Goal: Information Seeking & Learning: Compare options

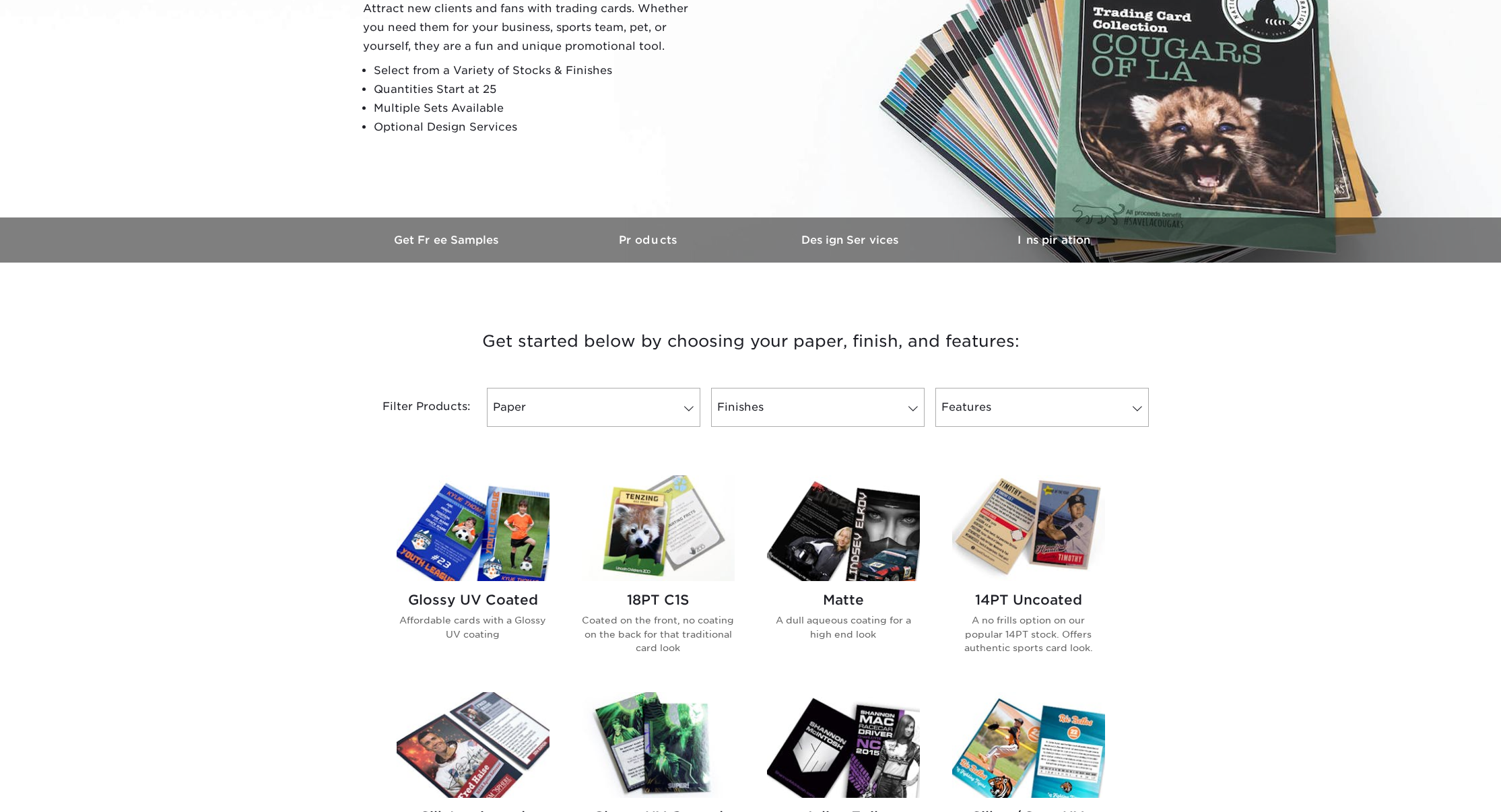
scroll to position [212, 0]
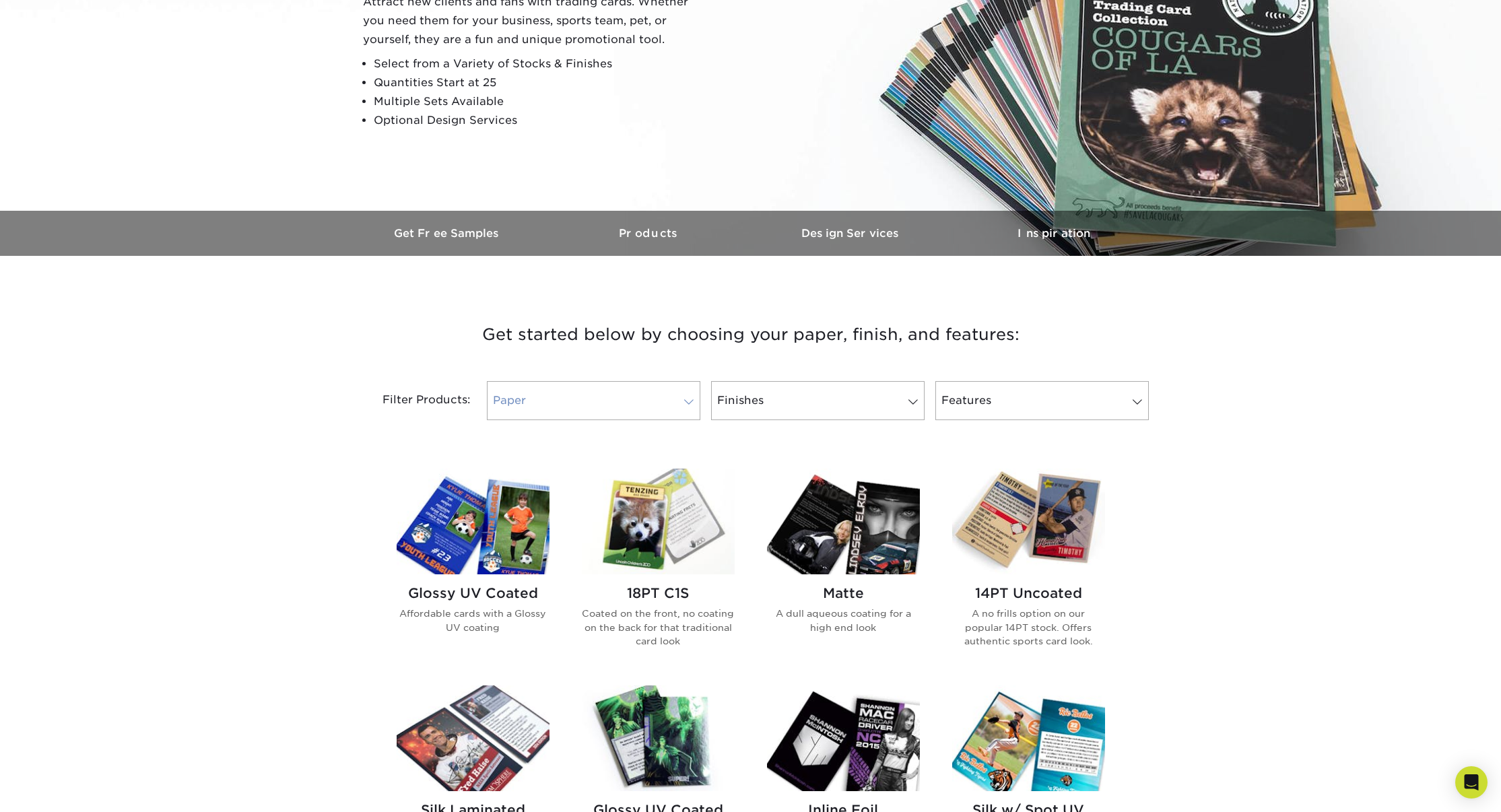
click at [523, 410] on link "Paper" at bounding box center [593, 400] width 213 height 39
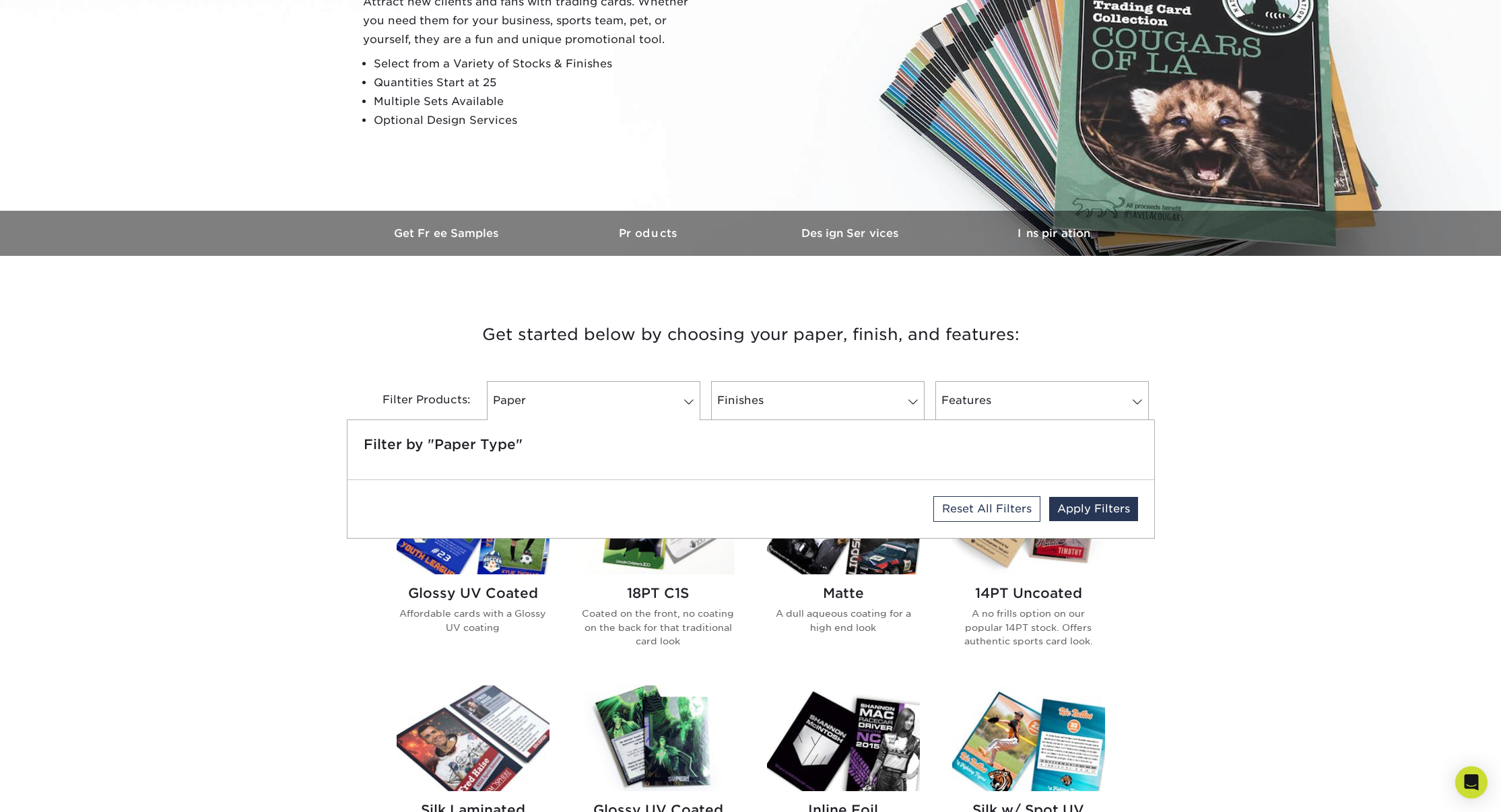
click at [1318, 454] on div "Get started below by choosing your paper, finish, and features: Filtered Matche…" at bounding box center [750, 814] width 1501 height 1052
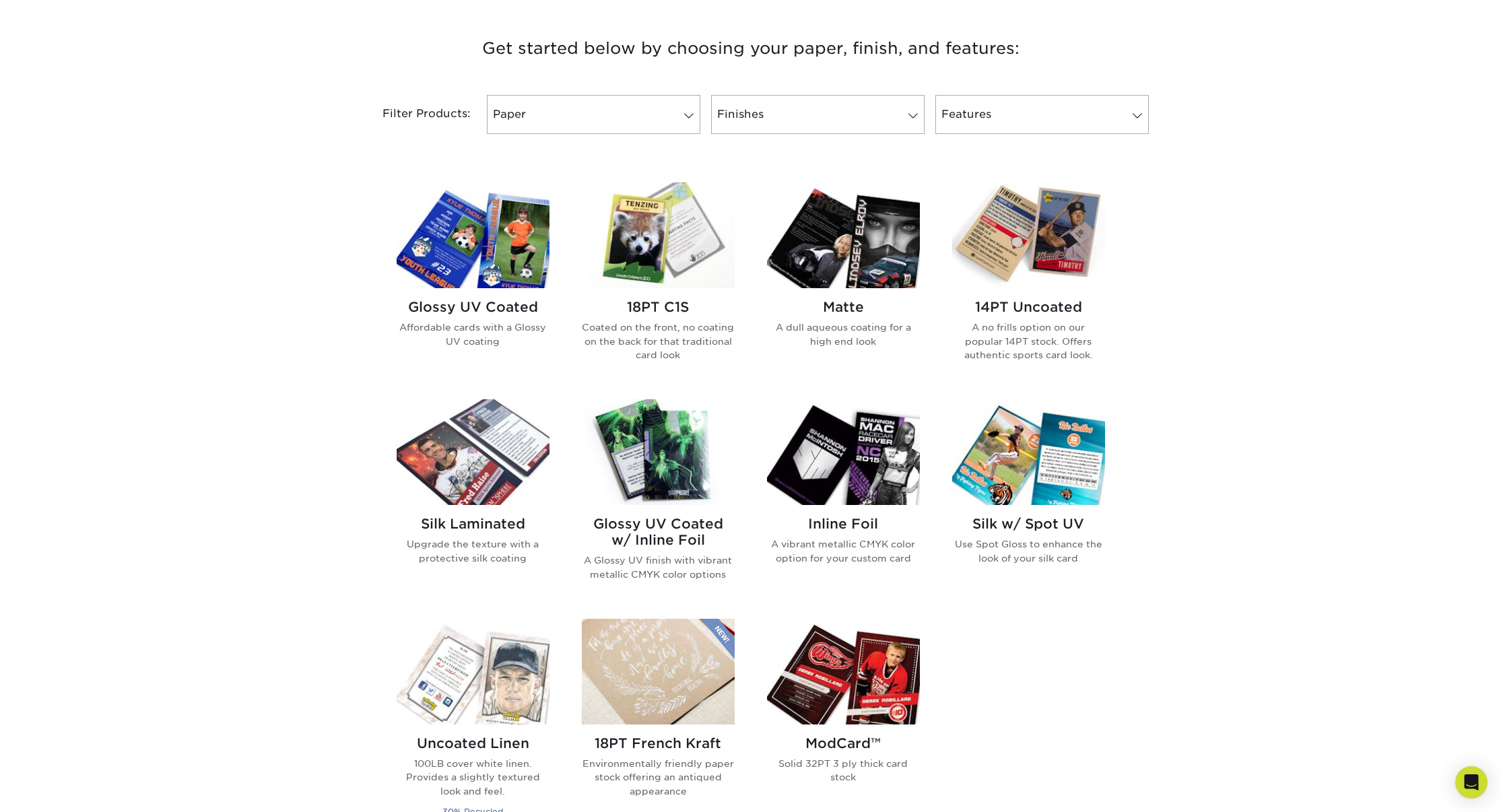
scroll to position [487, 0]
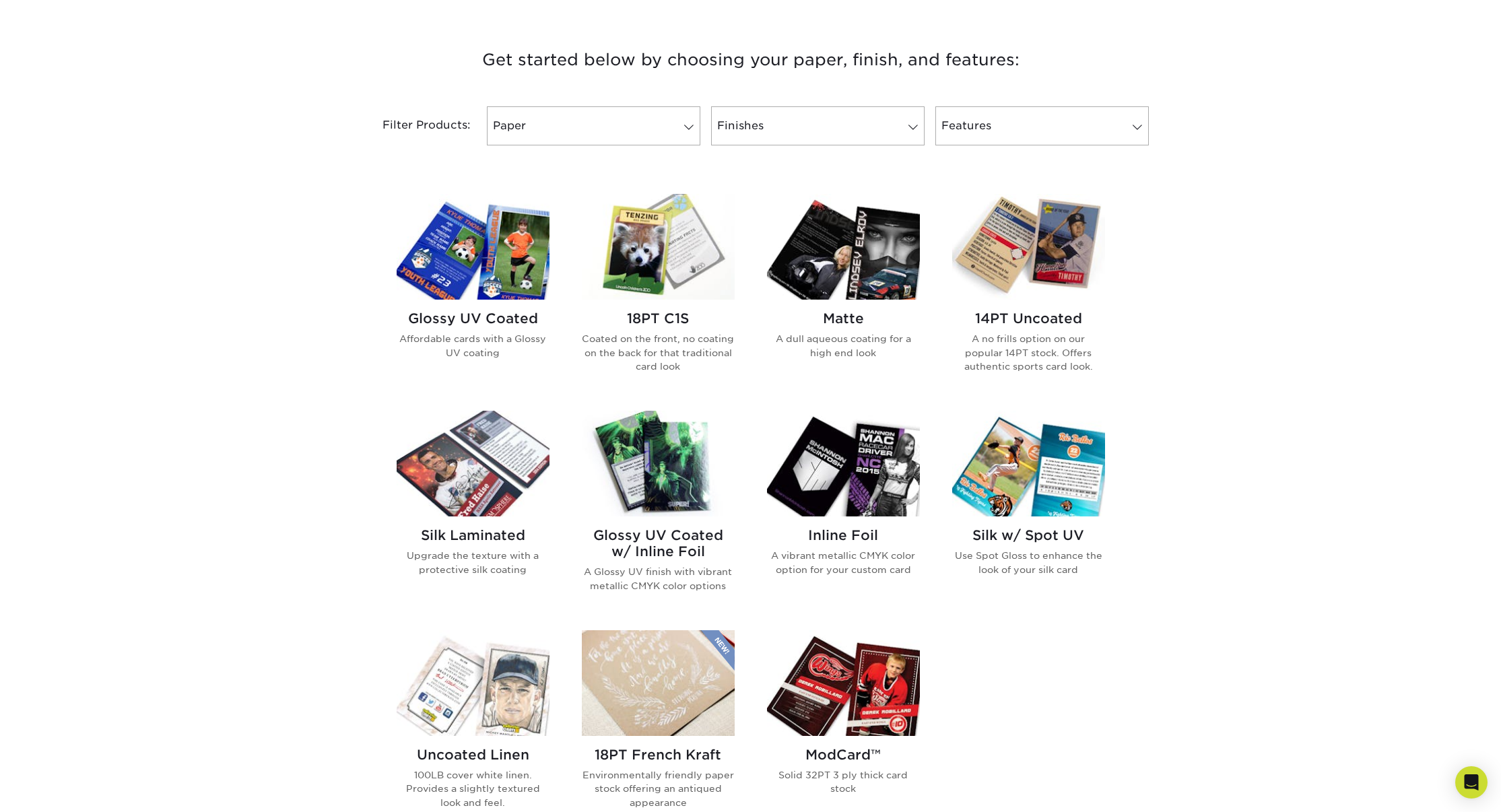
click at [1040, 262] on img at bounding box center [1028, 247] width 153 height 106
click at [661, 266] on img at bounding box center [658, 247] width 153 height 106
click at [1023, 129] on link "Features" at bounding box center [1042, 125] width 213 height 39
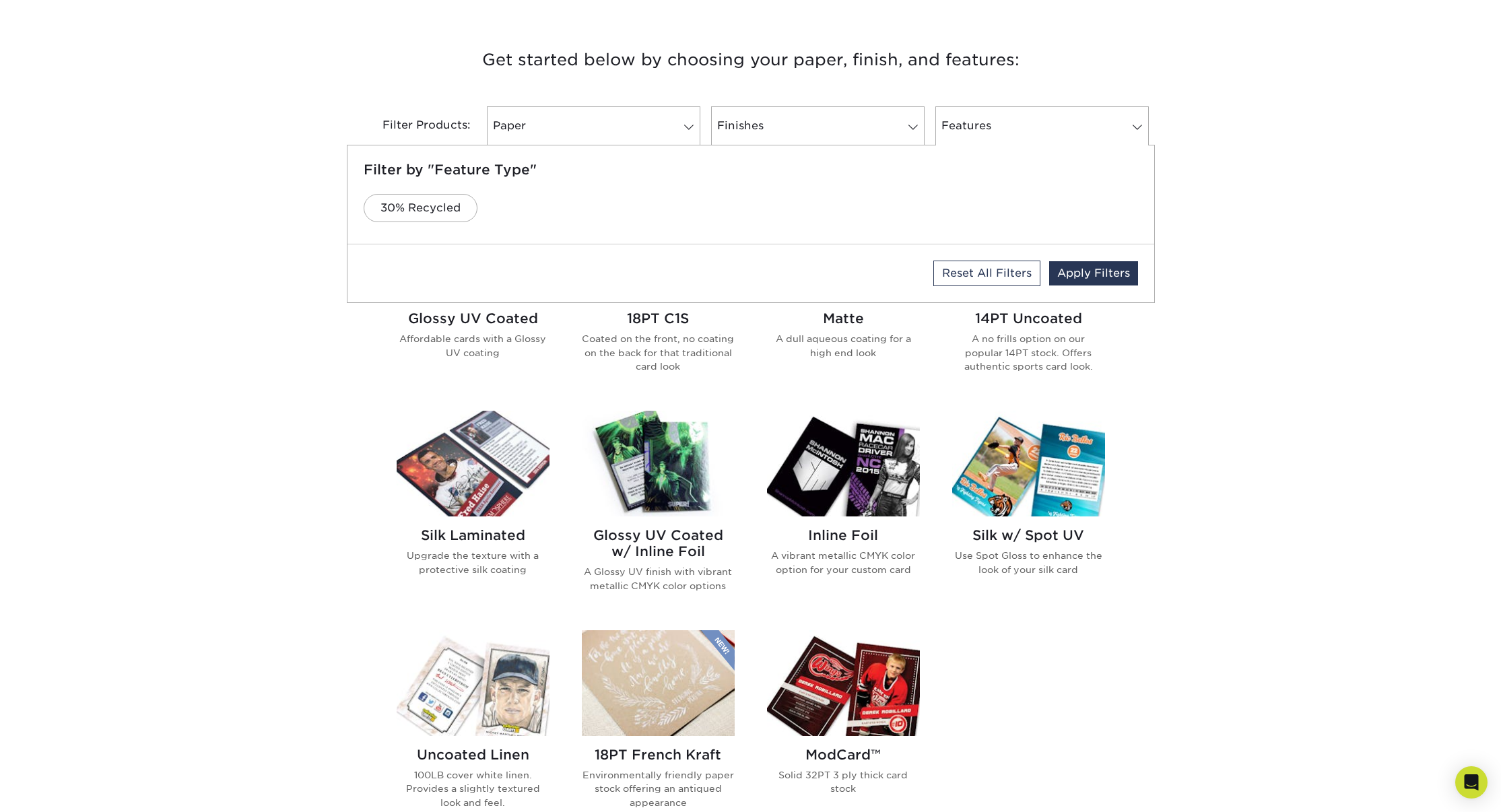
click at [1272, 158] on div "Get started below by choosing your paper, finish, and features: Filtered Matche…" at bounding box center [750, 516] width 1501 height 1005
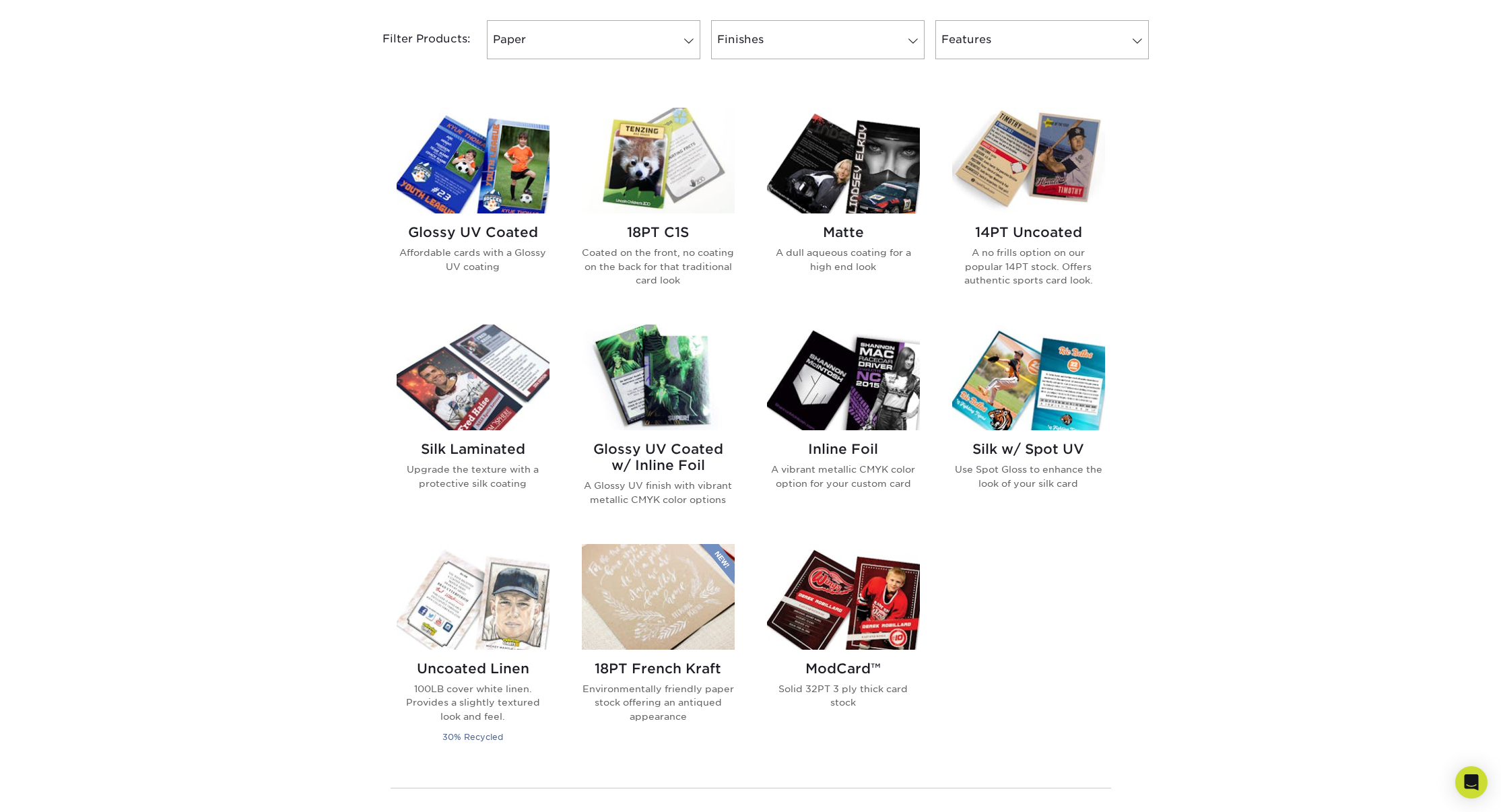
scroll to position [574, 0]
click at [837, 585] on img at bounding box center [843, 596] width 153 height 106
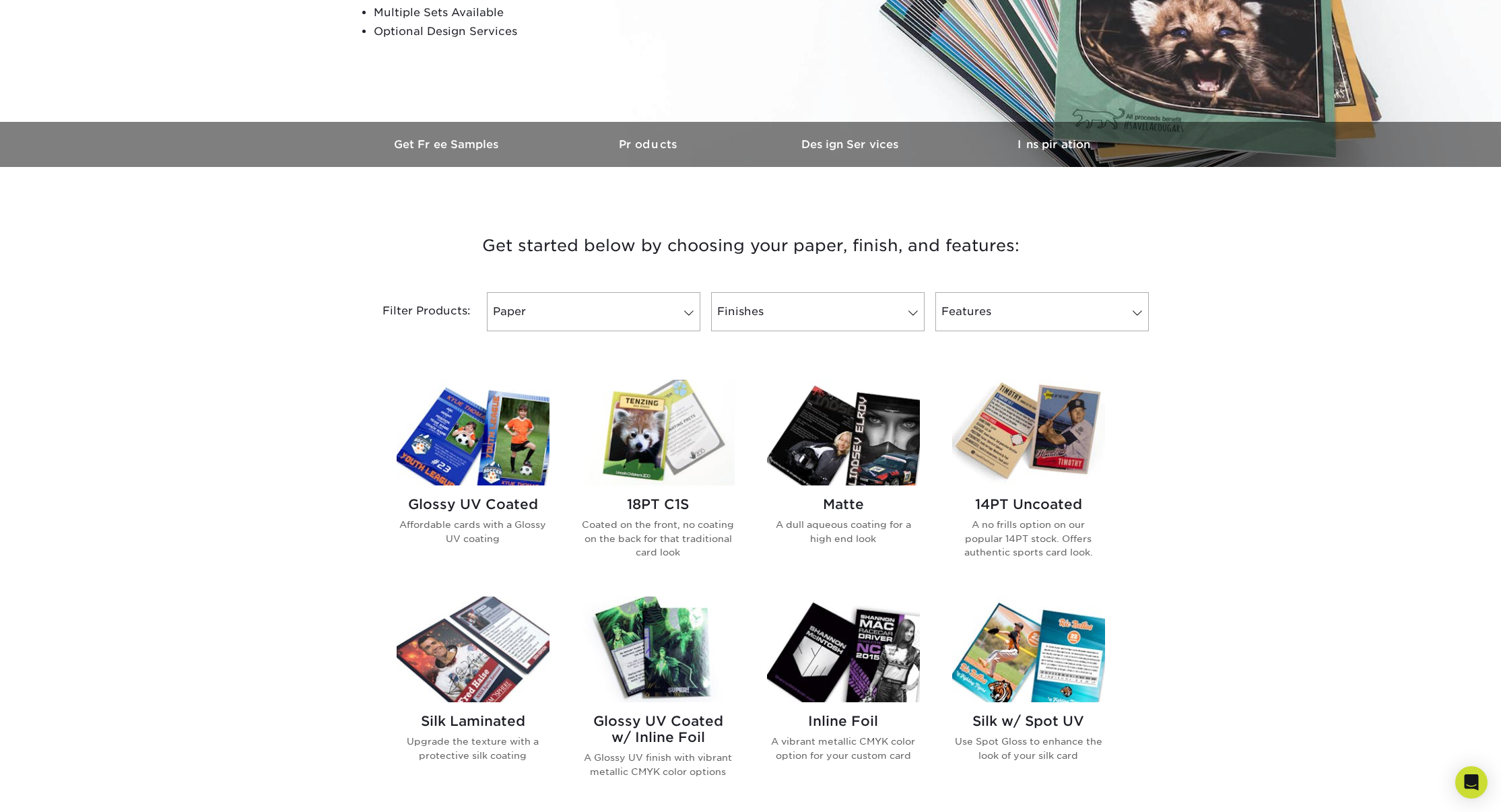
scroll to position [300, 0]
click at [824, 455] on img at bounding box center [843, 433] width 153 height 106
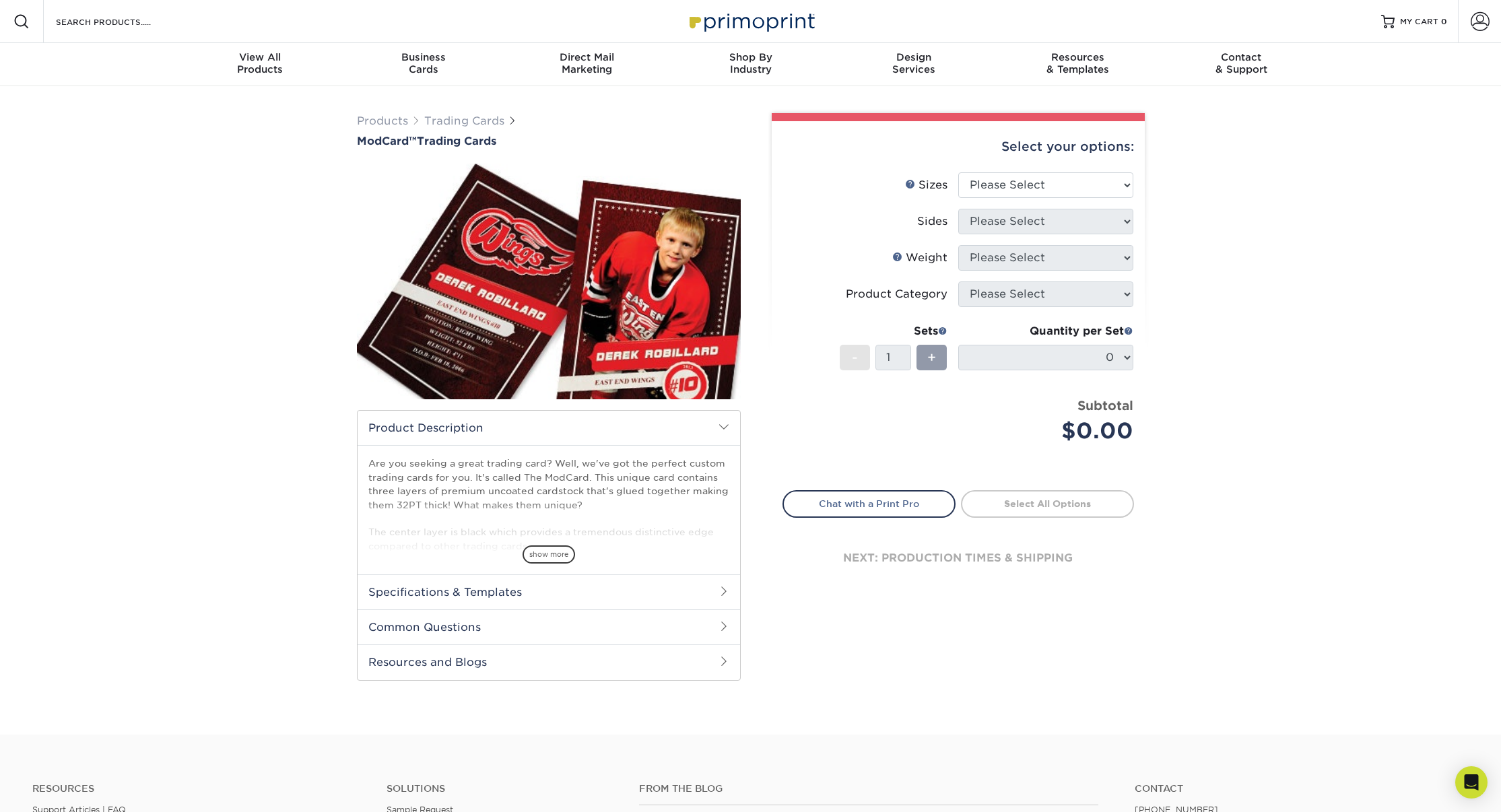
click at [1256, 491] on div "Products Trading Cards ModCard™ Trading Cards show more Templates /" at bounding box center [750, 410] width 1501 height 648
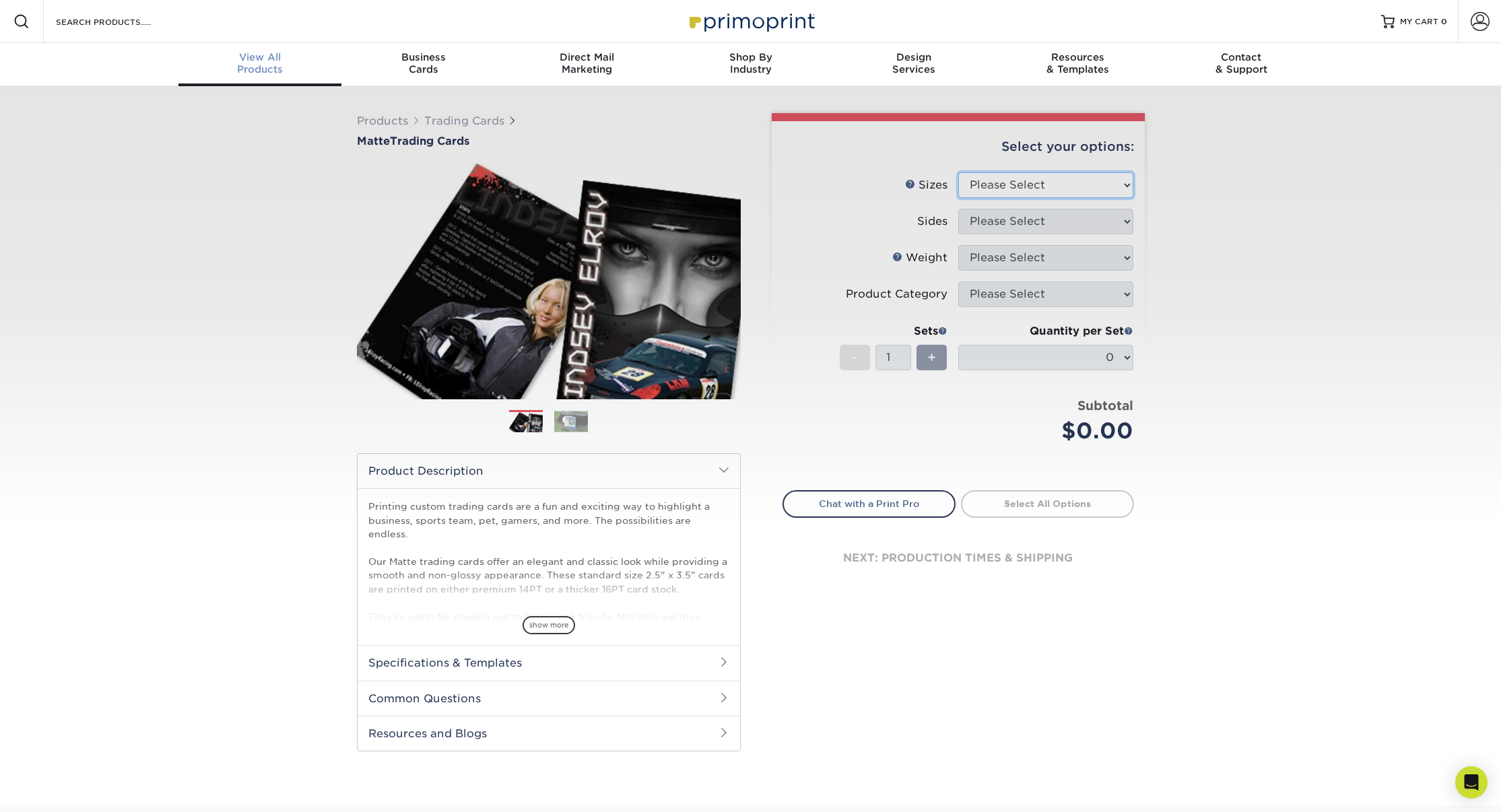
scroll to position [-15, 0]
